Goal: Transaction & Acquisition: Obtain resource

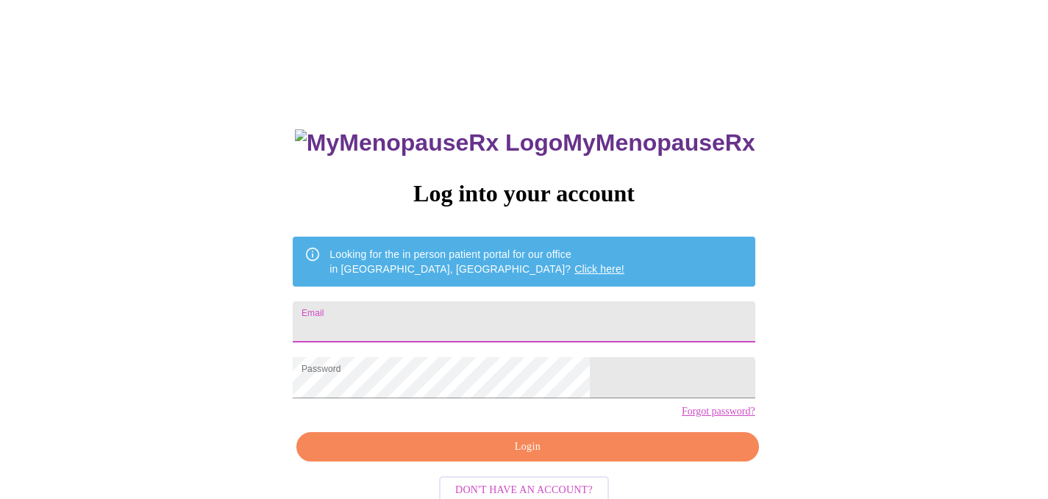
click at [563, 316] on input "Email" at bounding box center [524, 321] width 462 height 41
type input "brandyhigginson@gmail.com"
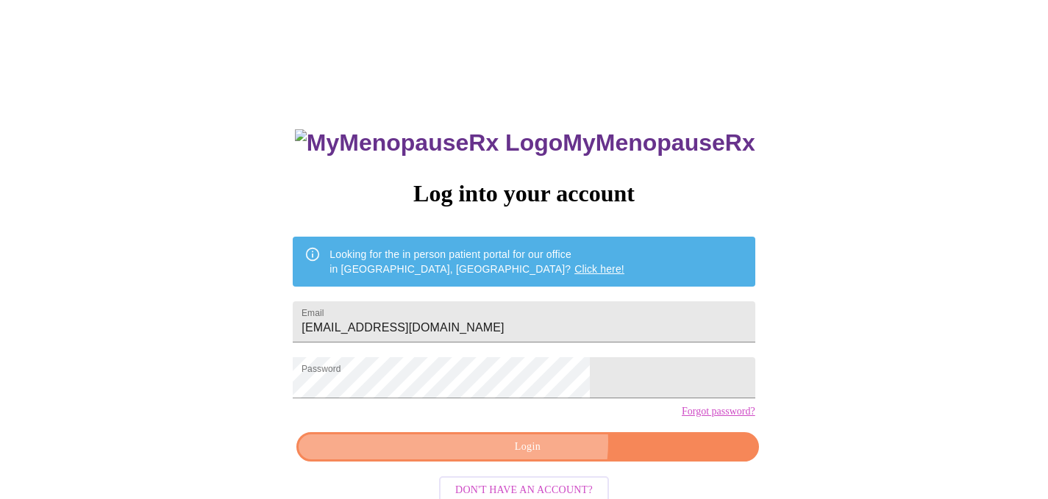
click at [534, 457] on span "Login" at bounding box center [527, 447] width 428 height 18
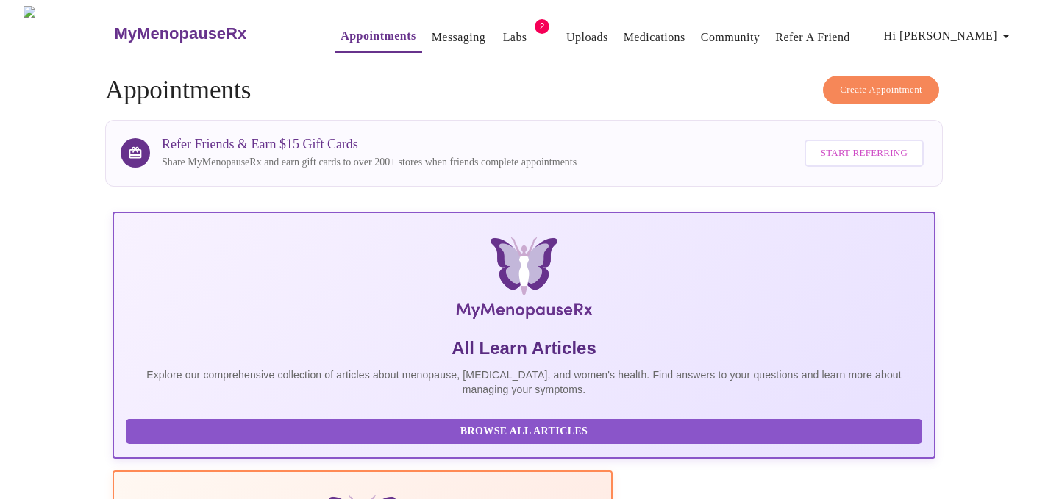
click at [503, 32] on link "Labs" at bounding box center [515, 37] width 24 height 21
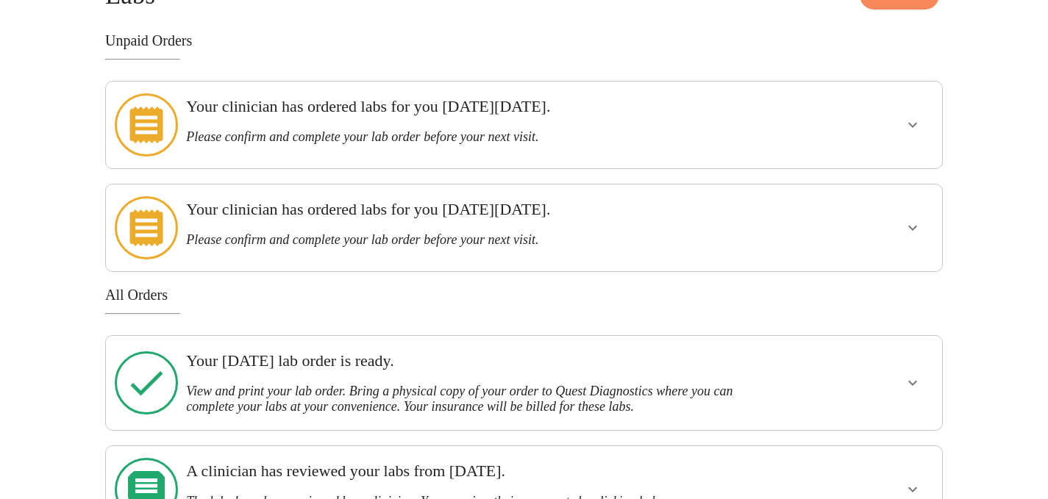
scroll to position [105, 0]
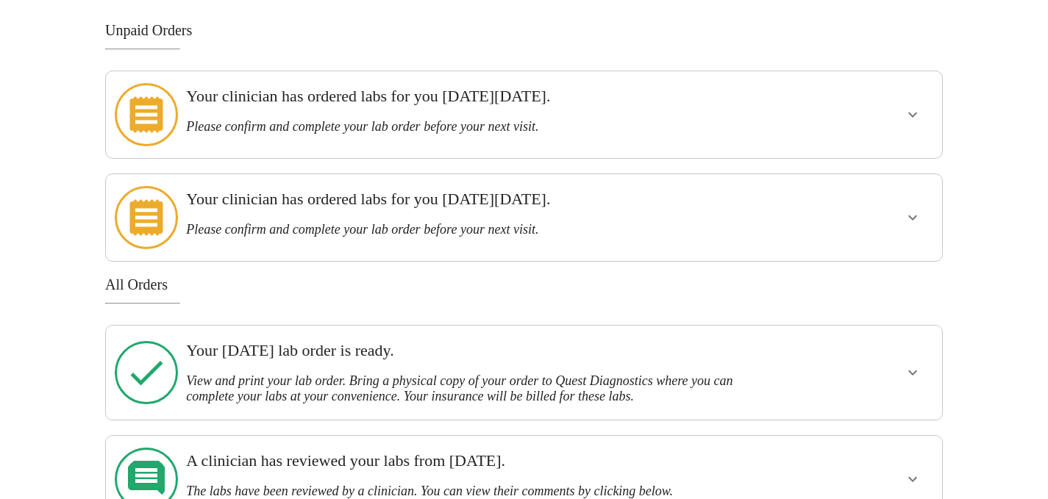
click at [862, 343] on div at bounding box center [866, 373] width 137 height 82
click at [914, 364] on icon "show more" at bounding box center [912, 373] width 18 height 18
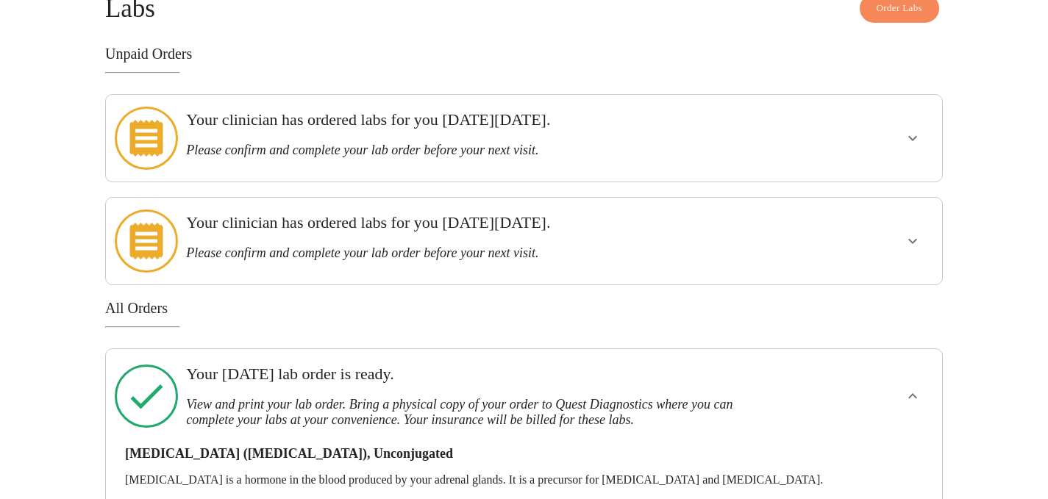
scroll to position [0, 0]
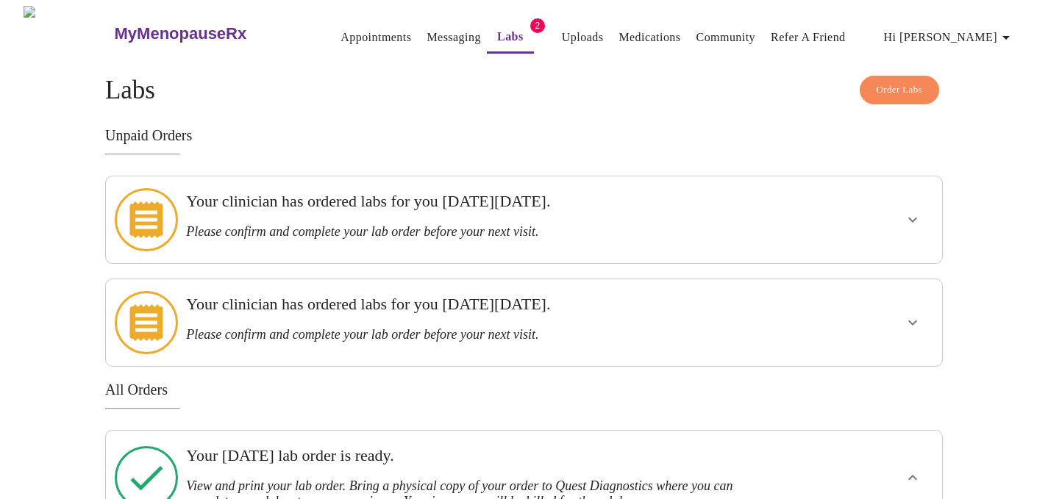
click at [471, 224] on h3 "Please confirm and complete your lab order before your next visit." at bounding box center [483, 231] width 595 height 15
click at [557, 229] on h3 "Please confirm and complete your lab order before your next visit." at bounding box center [483, 231] width 595 height 15
click at [917, 211] on icon "show more" at bounding box center [912, 220] width 18 height 18
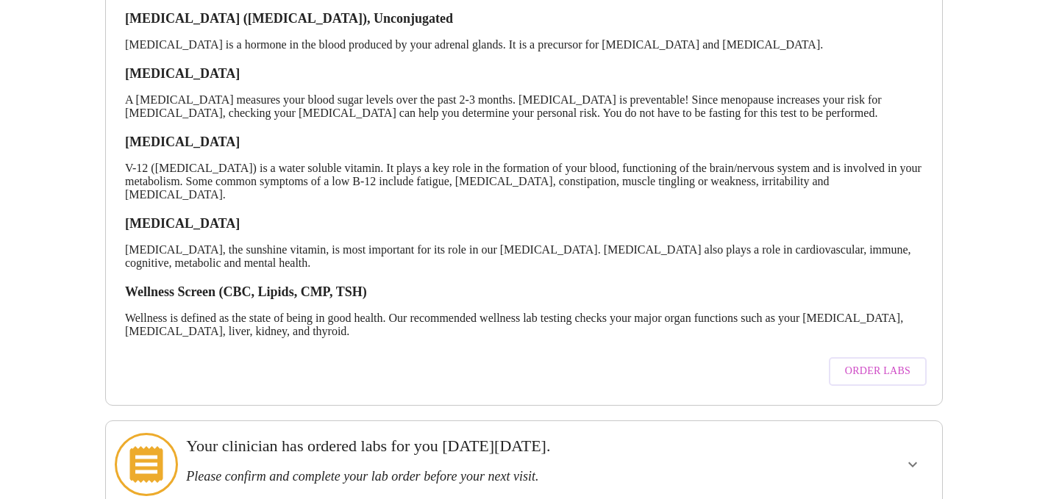
scroll to position [303, 0]
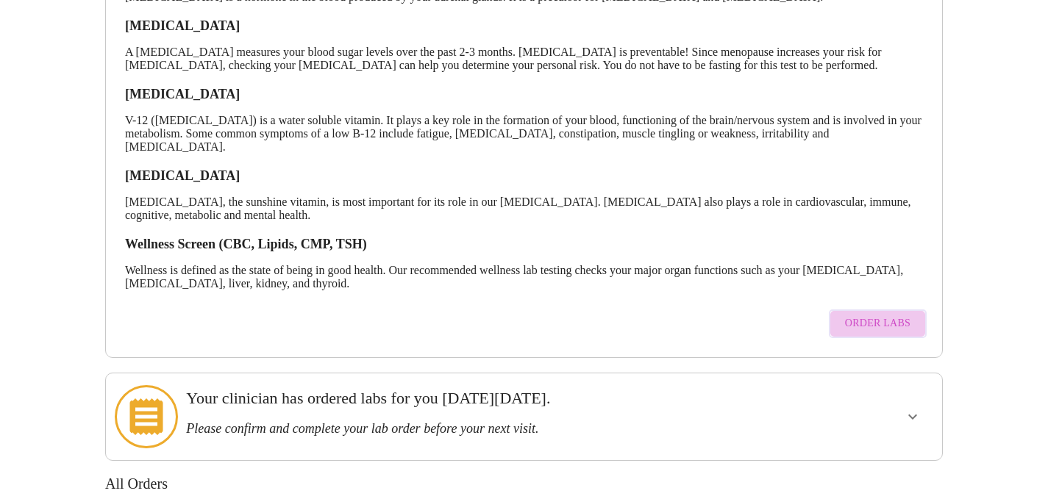
click at [881, 315] on span "Order Labs" at bounding box center [877, 324] width 65 height 18
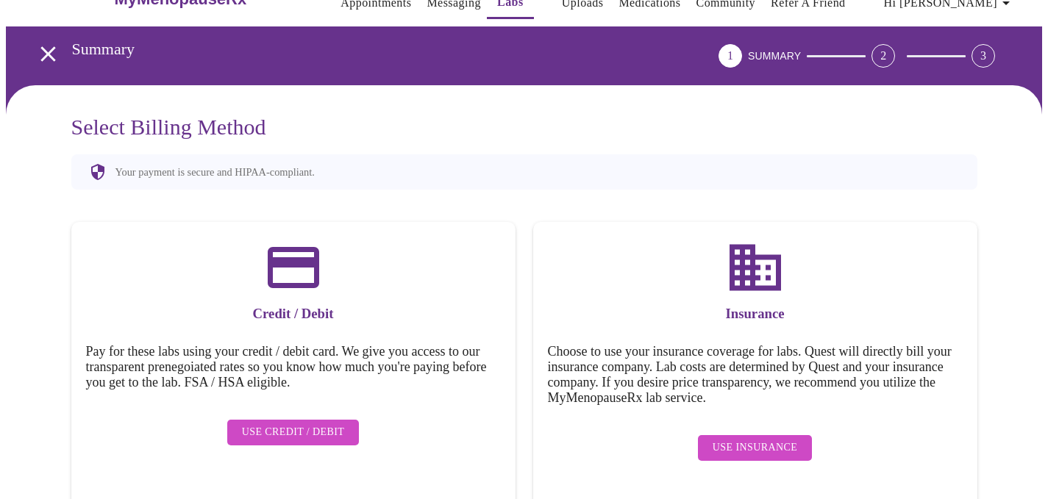
scroll to position [38, 0]
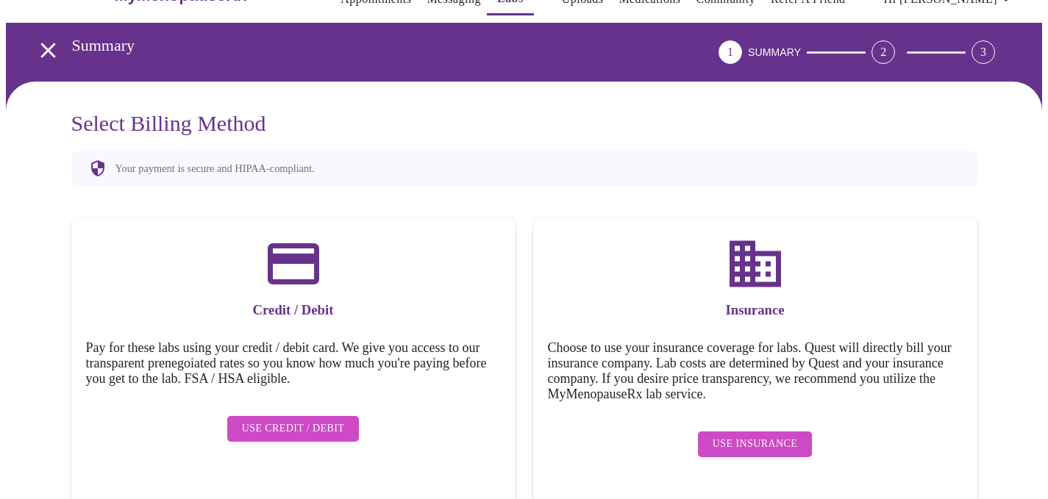
click at [742, 435] on span "Use Insurance" at bounding box center [754, 444] width 85 height 18
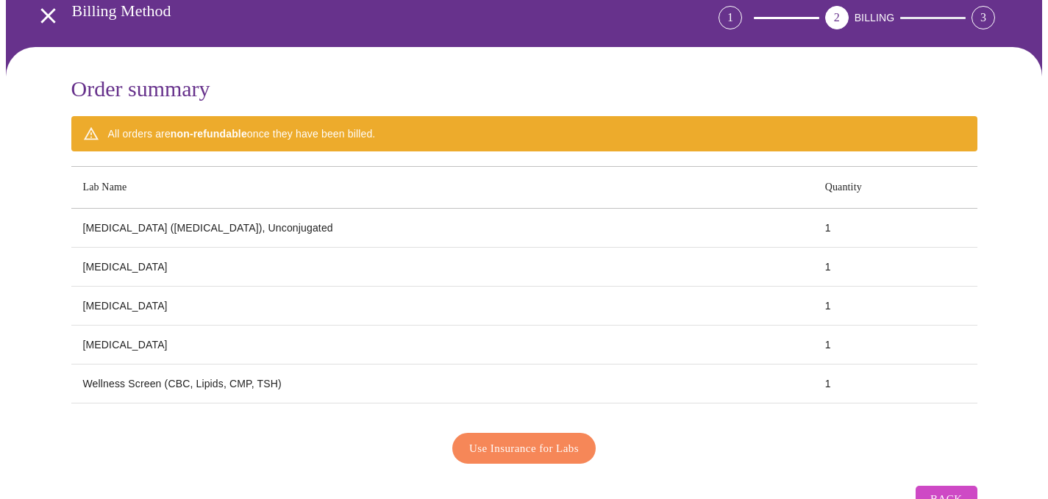
scroll to position [115, 0]
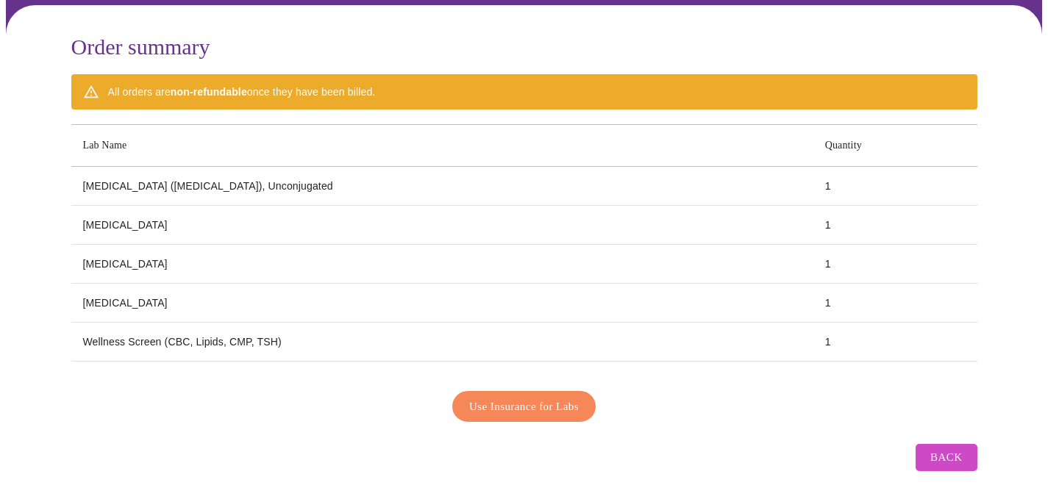
click at [563, 400] on span "Use Insurance for Labs" at bounding box center [524, 406] width 110 height 19
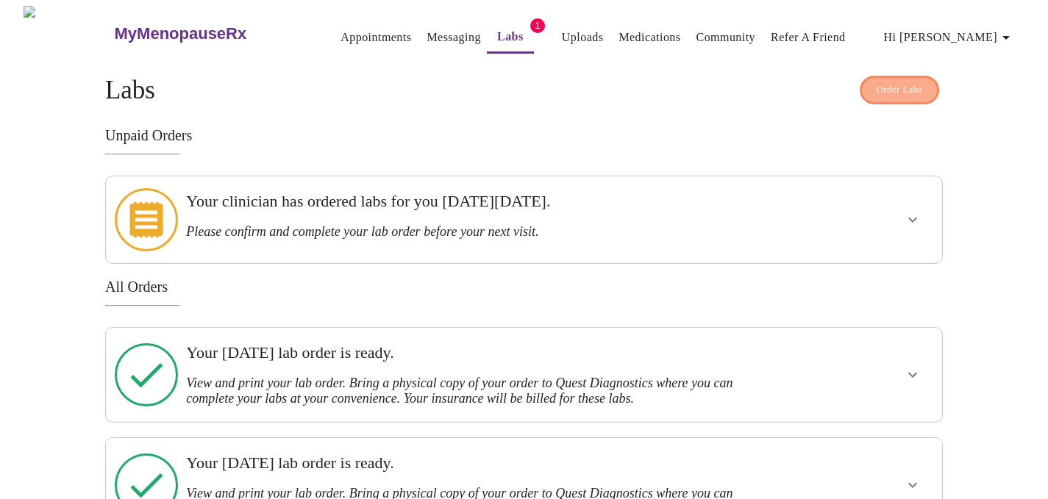
click at [881, 82] on span "Order Labs" at bounding box center [899, 90] width 46 height 17
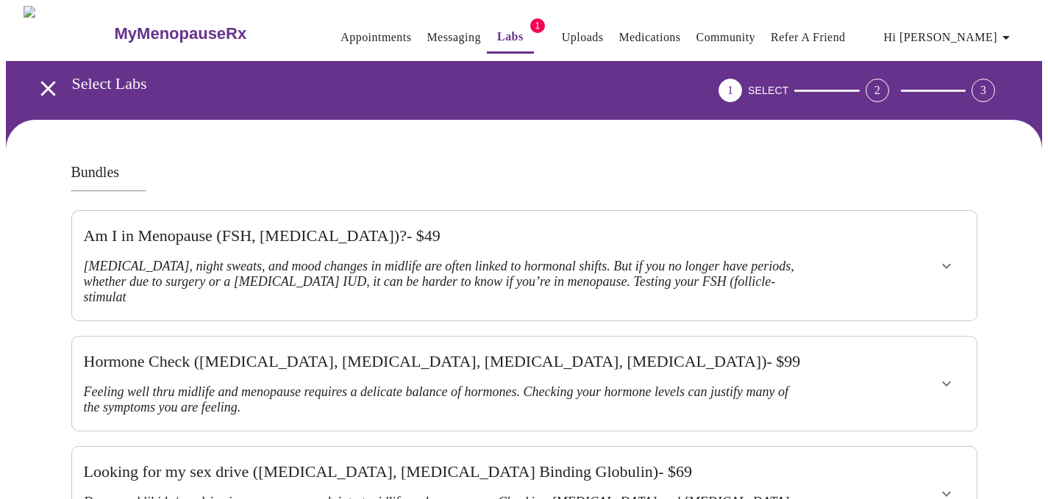
click at [340, 30] on link "Appointments" at bounding box center [375, 37] width 71 height 21
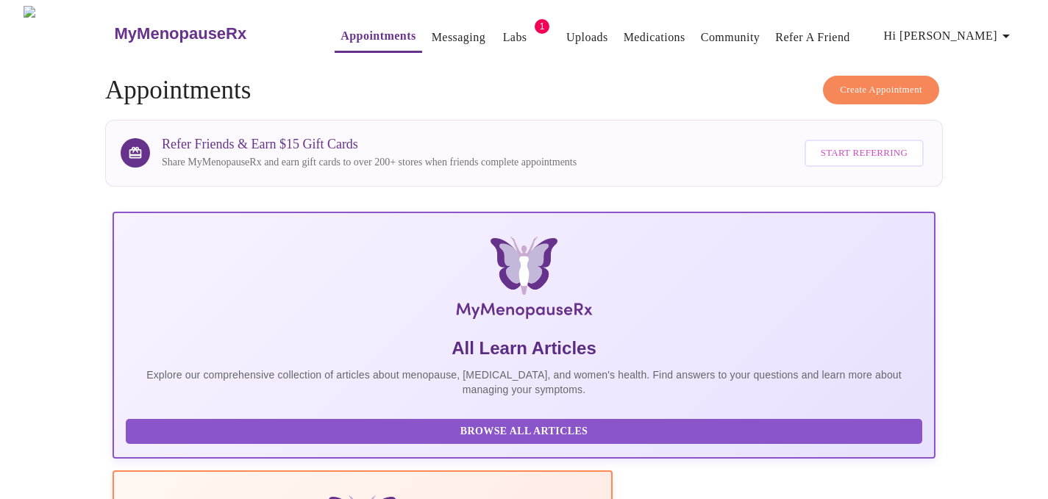
click at [503, 30] on link "Labs" at bounding box center [515, 37] width 24 height 21
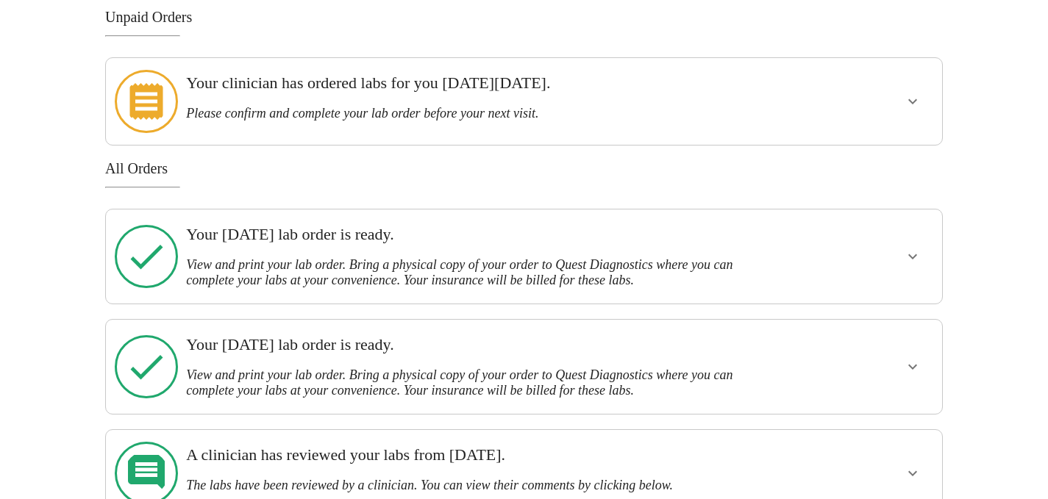
scroll to position [121, 0]
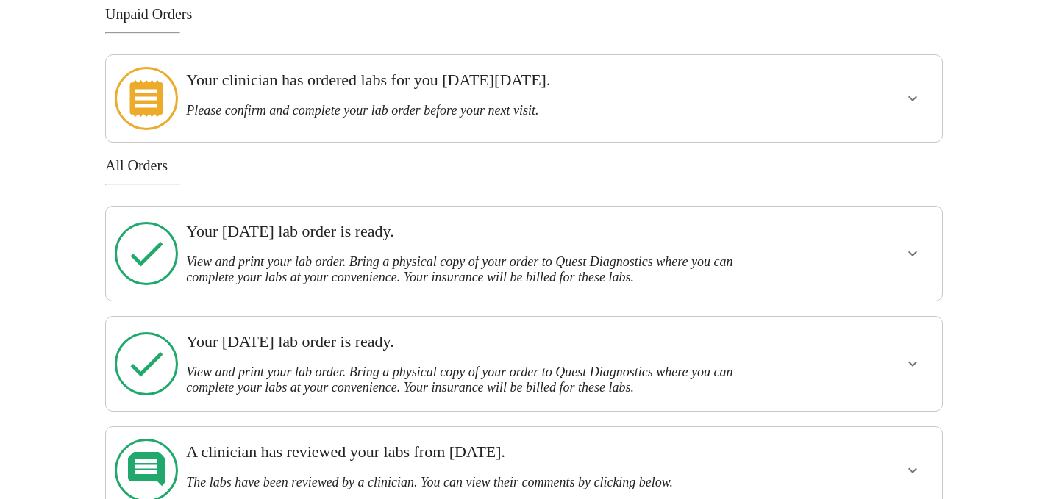
click at [346, 254] on h3 "View and print your lab order. Bring a physical copy of your order to Quest Dia…" at bounding box center [483, 269] width 595 height 31
click at [911, 251] on icon "show more" at bounding box center [912, 253] width 9 height 5
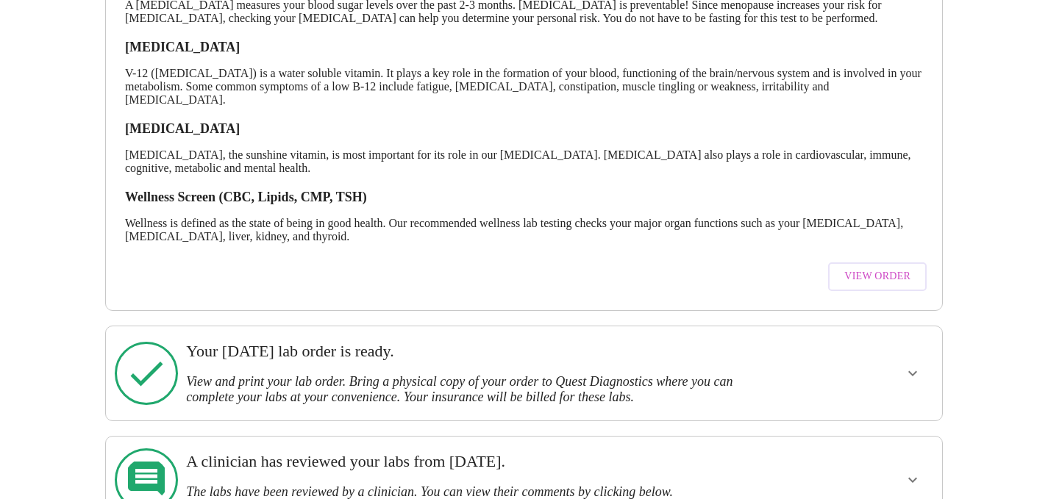
scroll to position [523, 0]
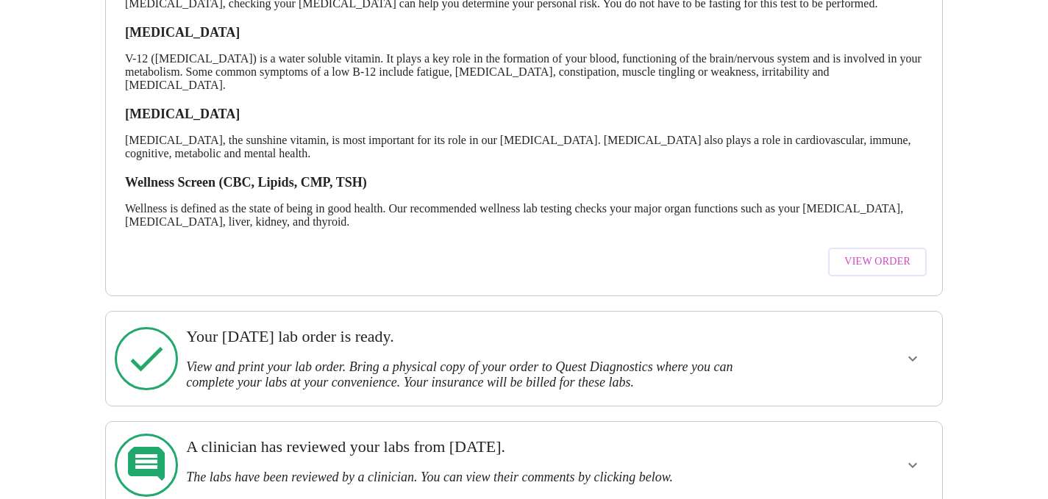
click at [890, 255] on span "View Order" at bounding box center [877, 262] width 66 height 18
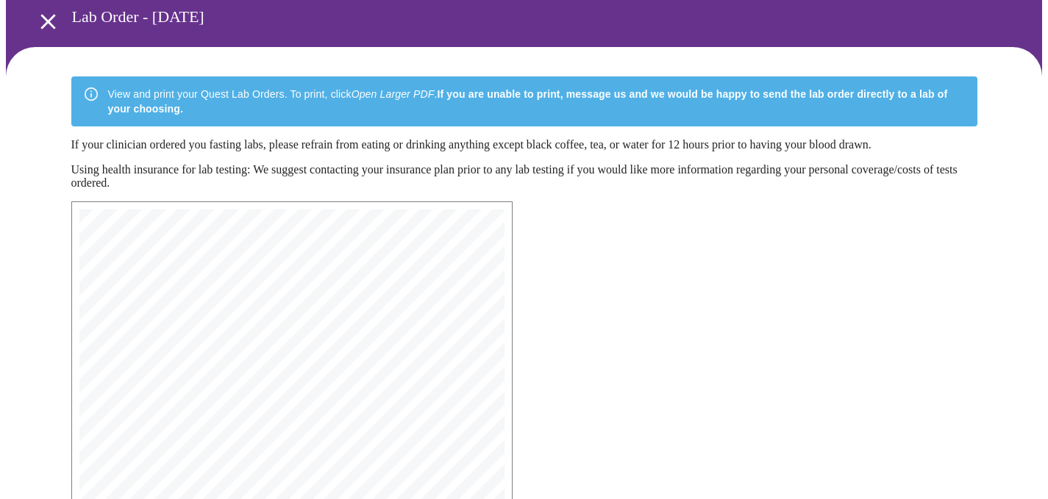
scroll to position [404, 0]
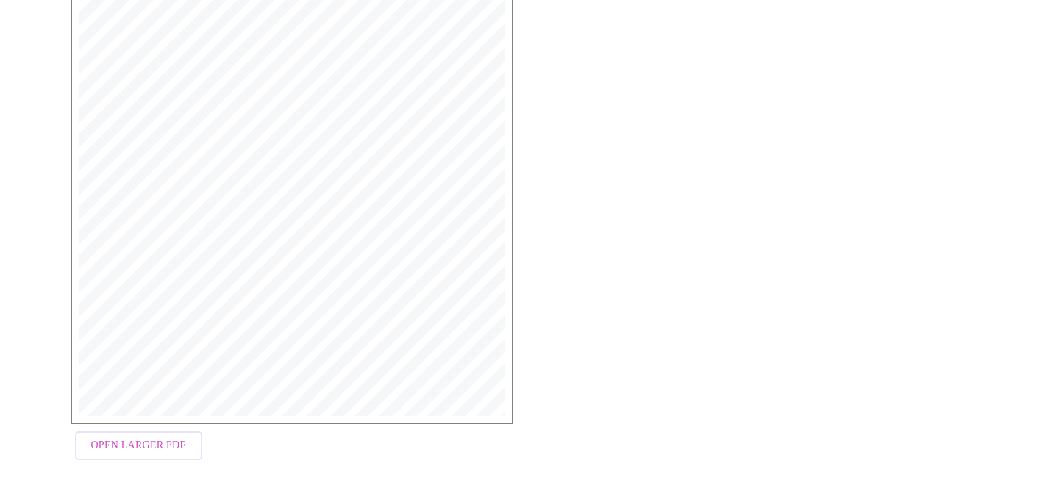
click at [166, 452] on span "Open Larger PDF" at bounding box center [138, 446] width 95 height 18
